Goal: Navigation & Orientation: Understand site structure

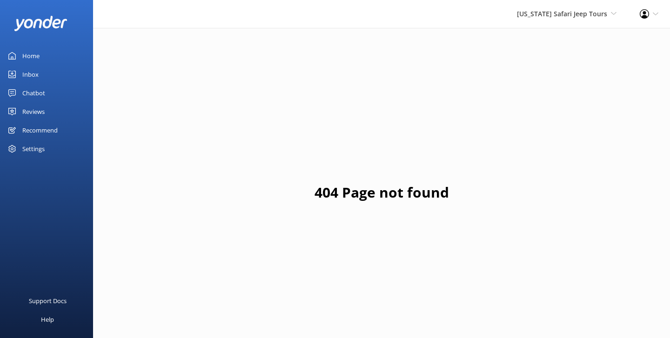
click at [30, 57] on div "Home" at bounding box center [30, 56] width 17 height 19
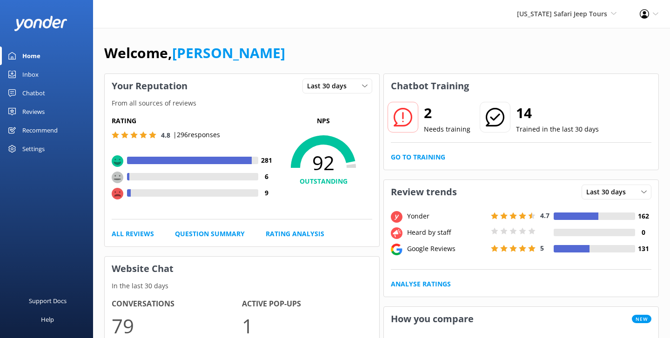
click at [26, 77] on div "Inbox" at bounding box center [30, 74] width 16 height 19
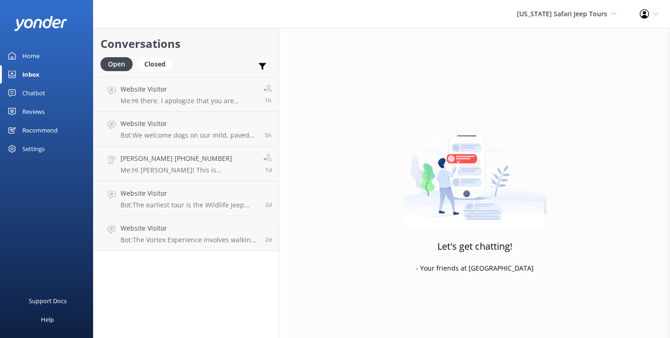
click at [33, 93] on div "Chatbot" at bounding box center [33, 93] width 23 height 19
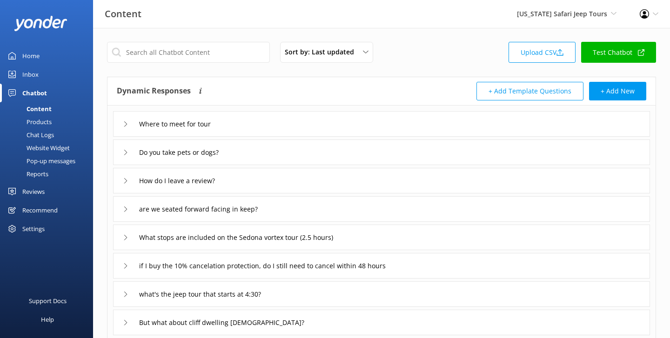
click at [43, 135] on div "Chat Logs" at bounding box center [30, 134] width 48 height 13
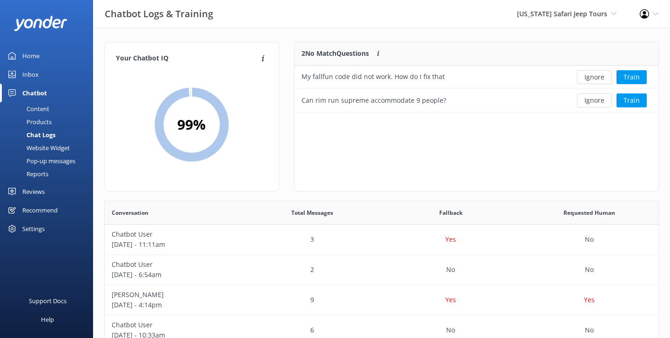
scroll to position [326, 554]
click at [39, 178] on div "Reports" at bounding box center [27, 174] width 43 height 13
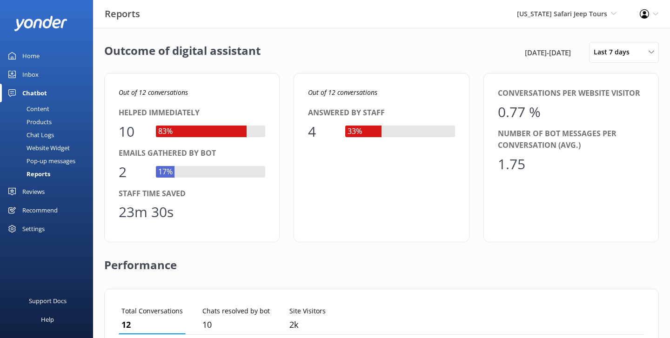
click at [36, 61] on div "Home" at bounding box center [30, 56] width 17 height 19
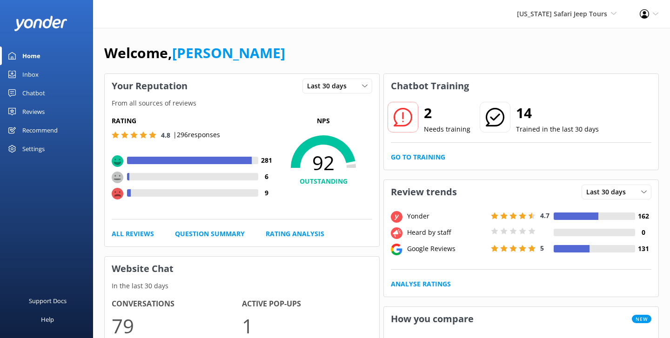
click at [359, 24] on div "[US_STATE] Safari Jeep Tours Yonder Zipline Yonder demo Yonder Luxury Suites Yo…" at bounding box center [335, 14] width 670 height 28
click at [302, 57] on div "Welcome, [PERSON_NAME]" at bounding box center [381, 58] width 555 height 32
